Goal: Information Seeking & Learning: Find specific fact

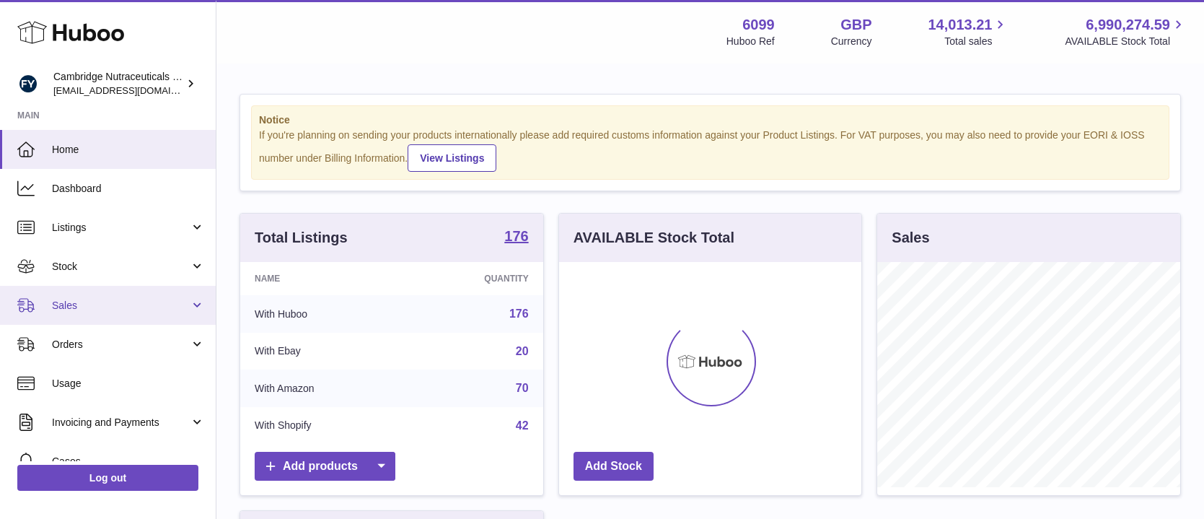
scroll to position [225, 302]
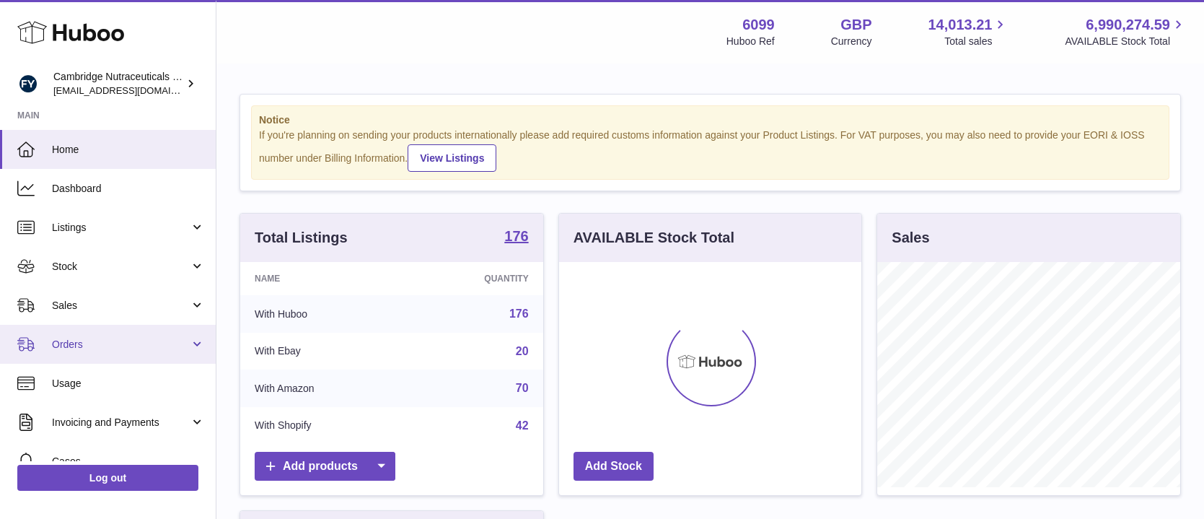
click at [79, 338] on span "Orders" at bounding box center [121, 345] width 138 height 14
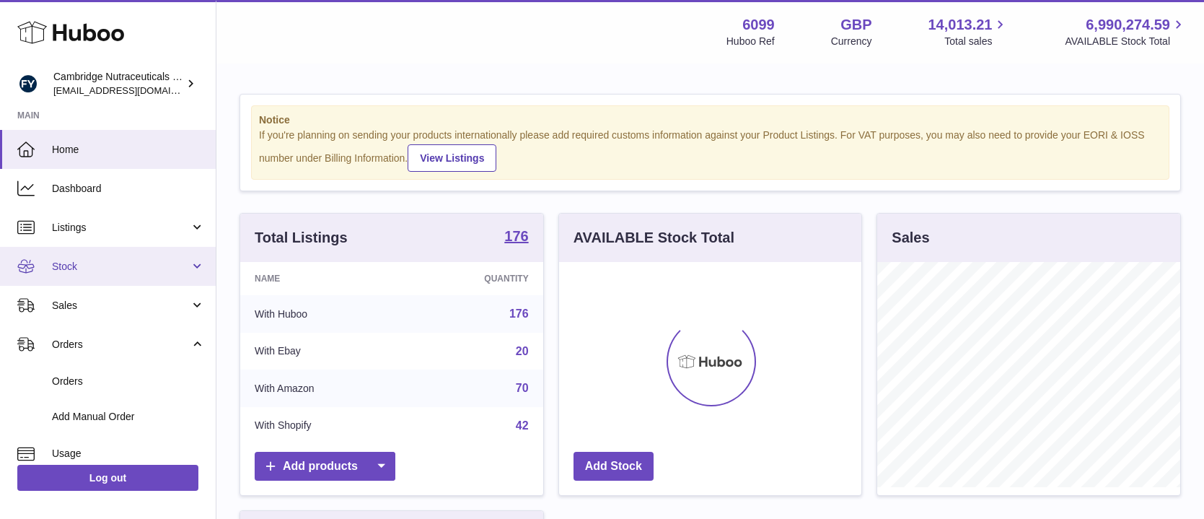
click at [78, 274] on link "Stock" at bounding box center [108, 266] width 216 height 39
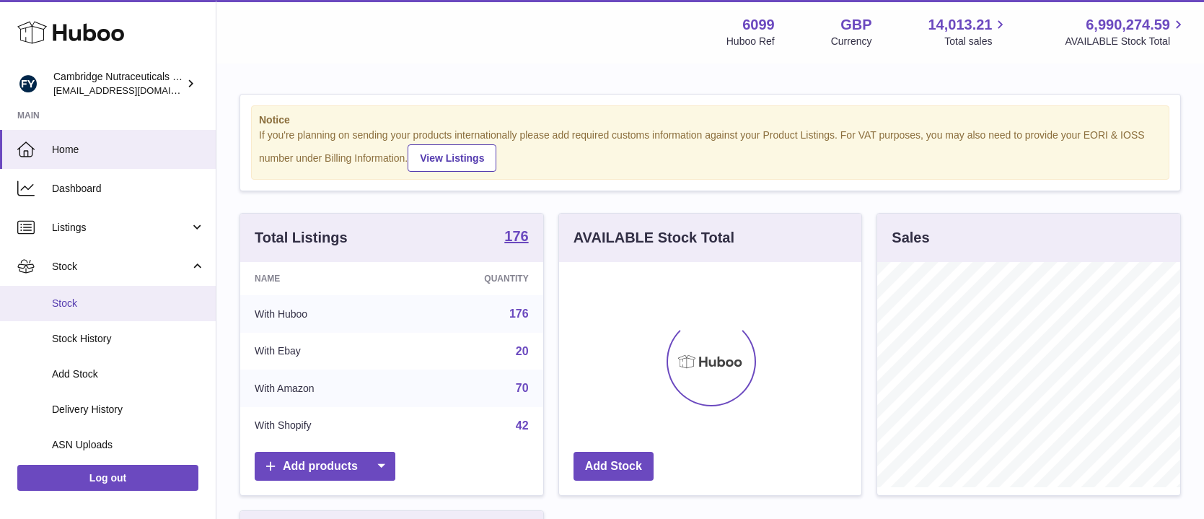
click at [79, 304] on span "Stock" at bounding box center [128, 304] width 153 height 14
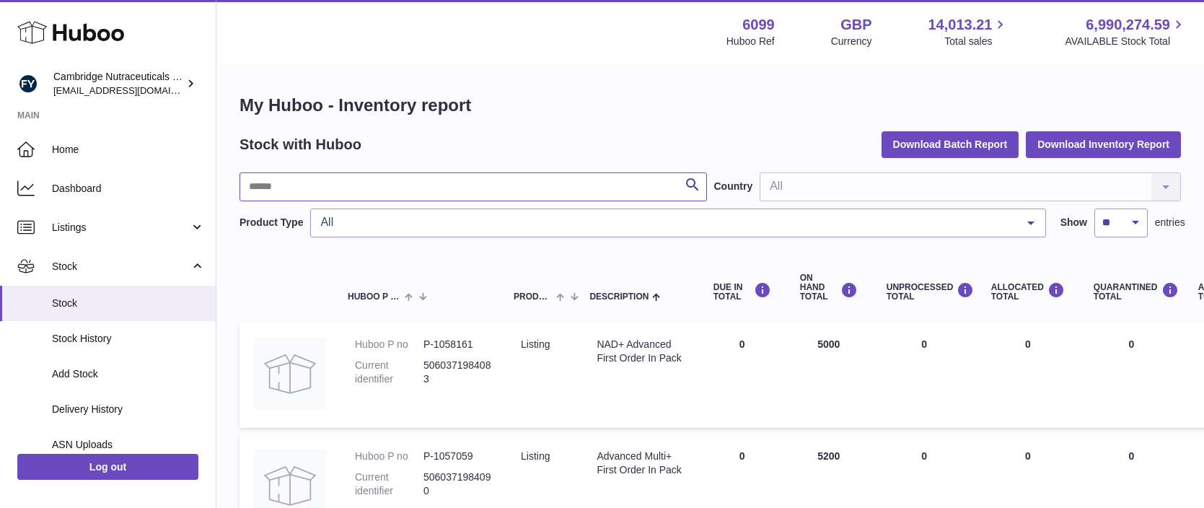
click at [338, 181] on input "text" at bounding box center [474, 186] width 468 height 29
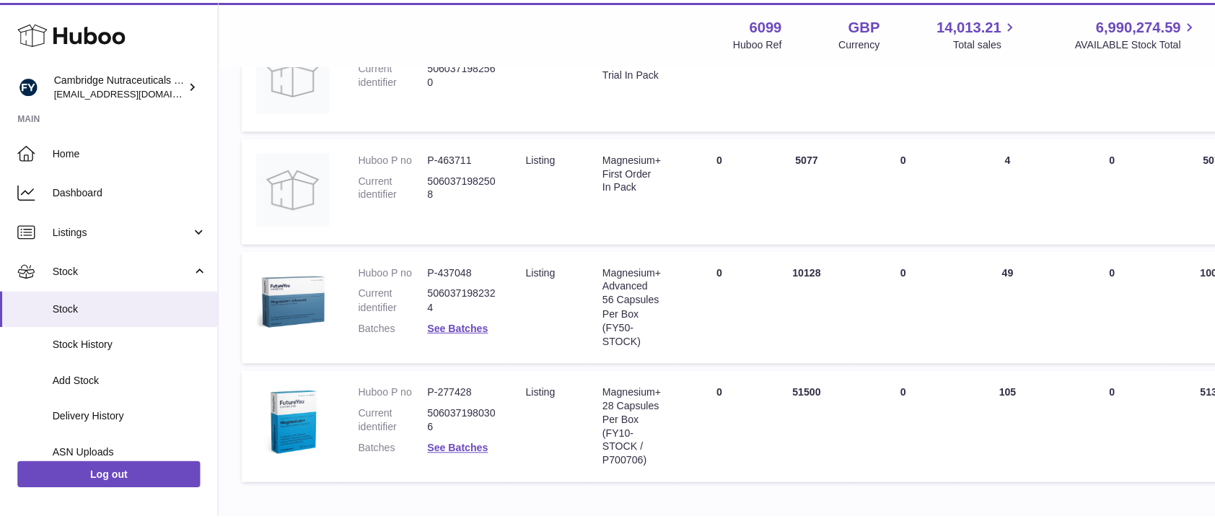
scroll to position [906, 0]
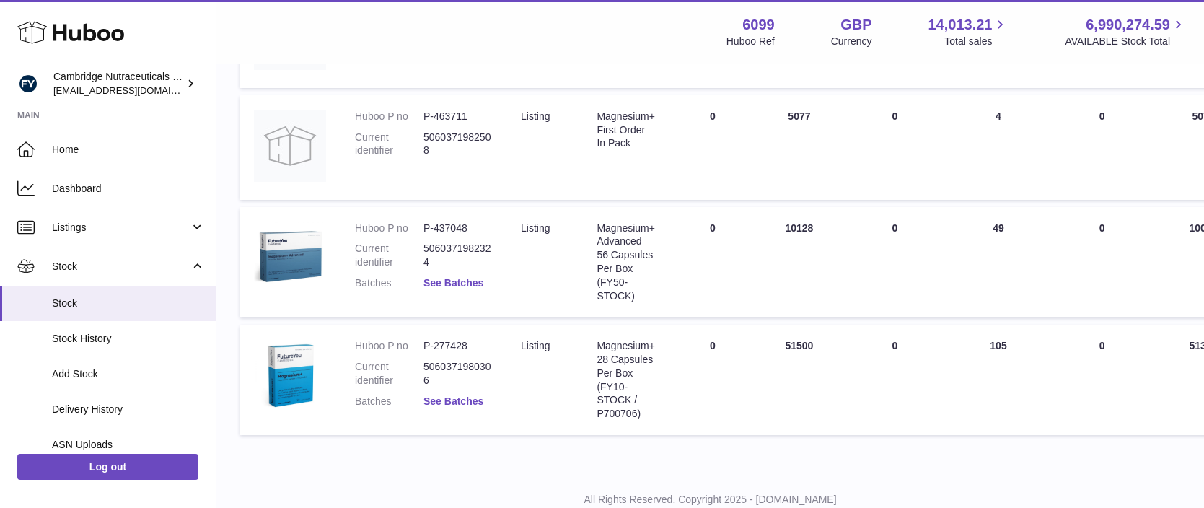
type input "*********"
click at [468, 282] on link "See Batches" at bounding box center [454, 283] width 60 height 12
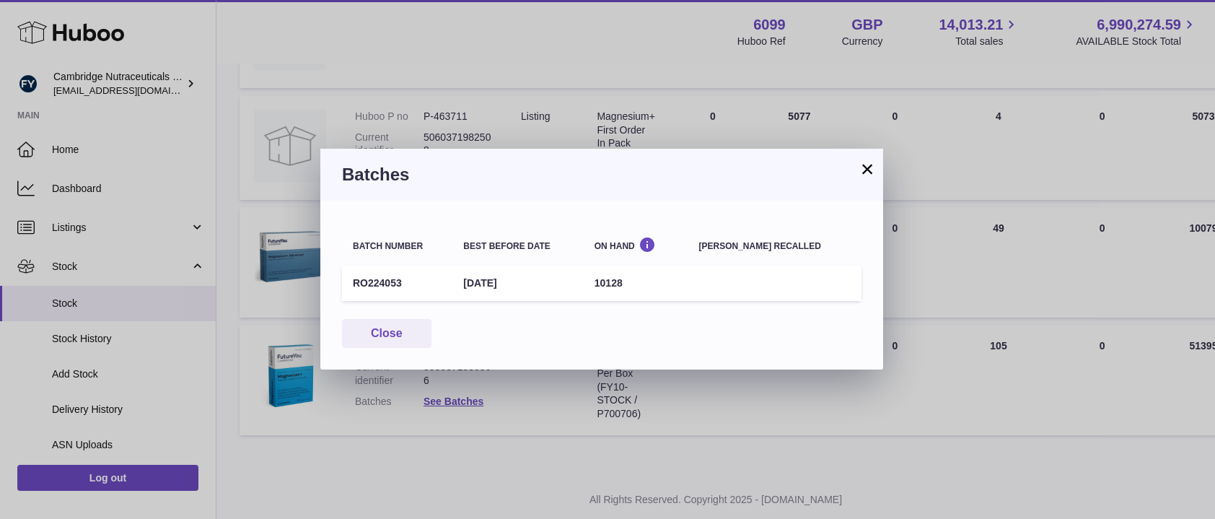
drag, startPoint x: 473, startPoint y: 281, endPoint x: 550, endPoint y: 287, distance: 77.4
click at [550, 287] on td "28th Feb 2026" at bounding box center [517, 283] width 131 height 35
copy td "28th Feb 2026"
